Goal: Find specific page/section: Find specific page/section

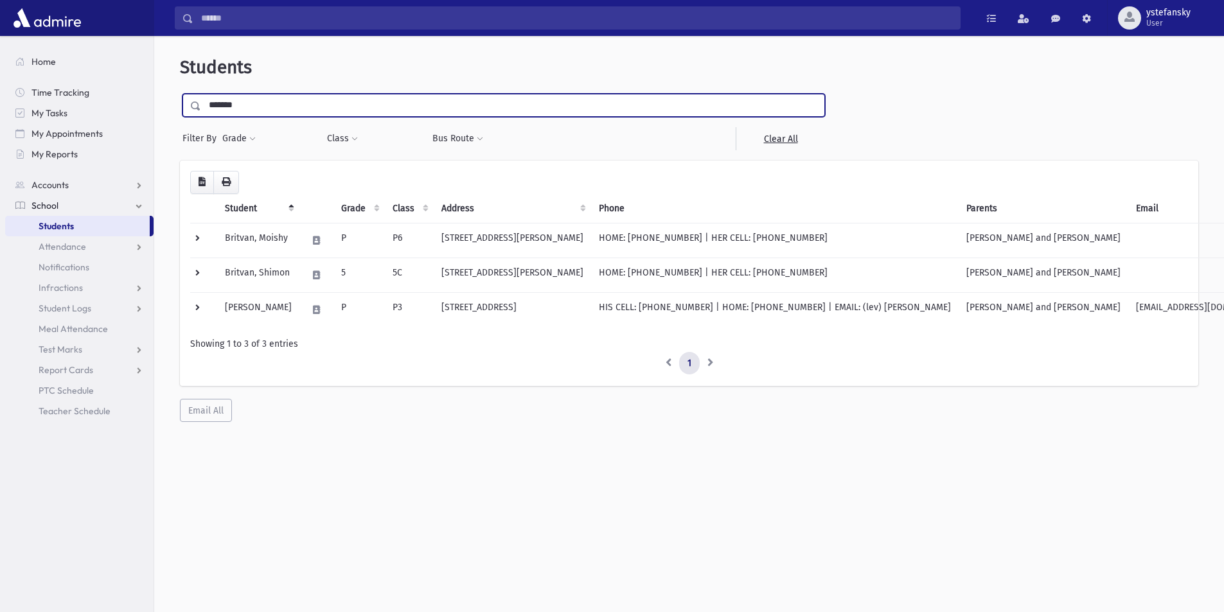
click at [245, 105] on input "*******" at bounding box center [512, 105] width 623 height 23
type input "******"
click at [180, 94] on input "submit" at bounding box center [198, 102] width 36 height 17
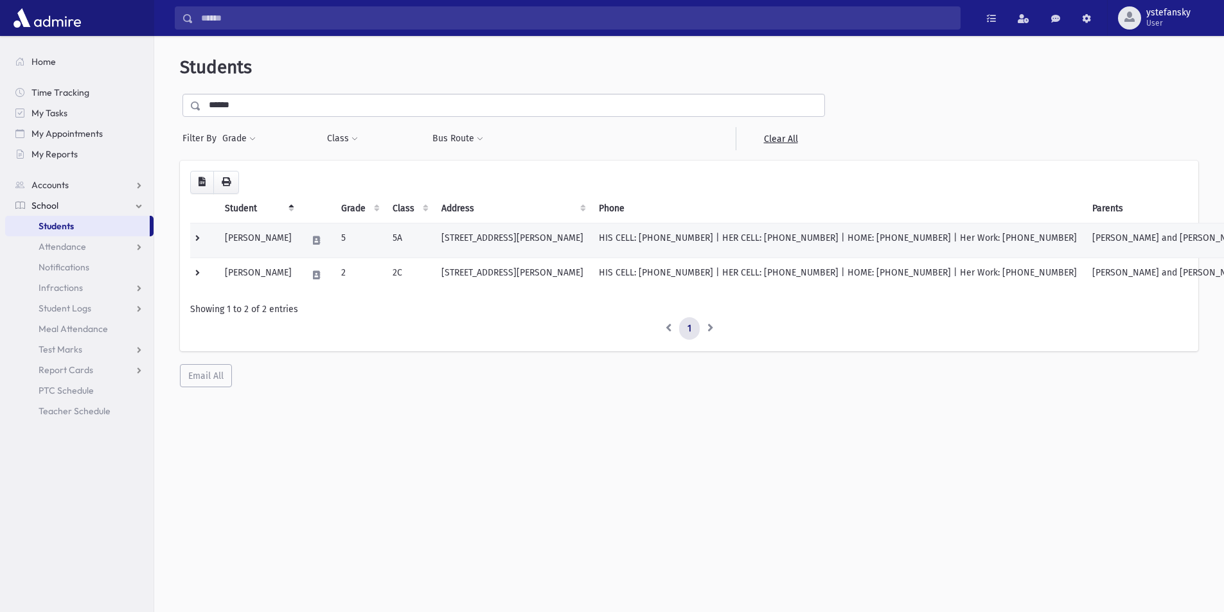
click at [506, 238] on td "[STREET_ADDRESS][PERSON_NAME]" at bounding box center [512, 240] width 157 height 35
